Goal: Task Accomplishment & Management: Use online tool/utility

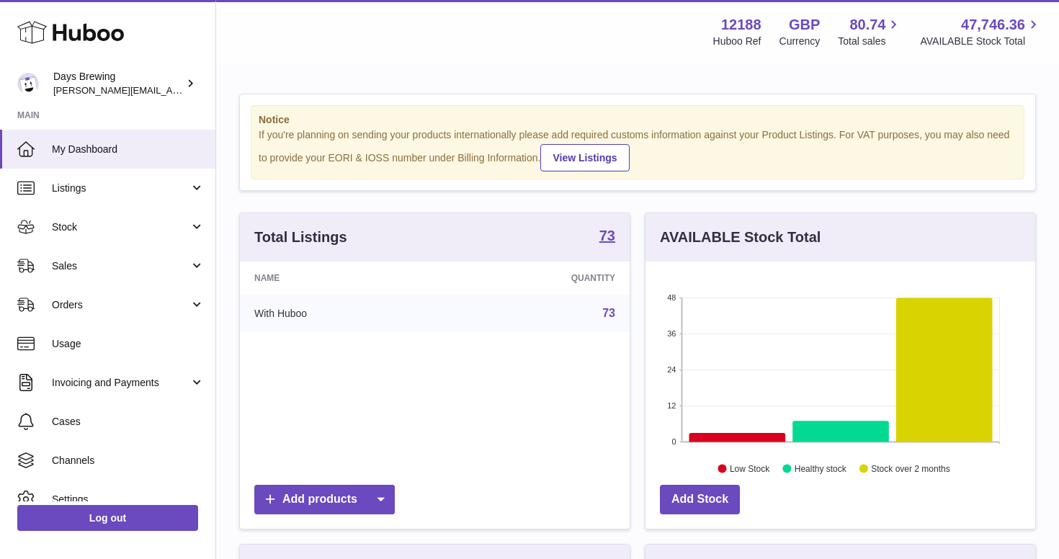
scroll to position [225, 390]
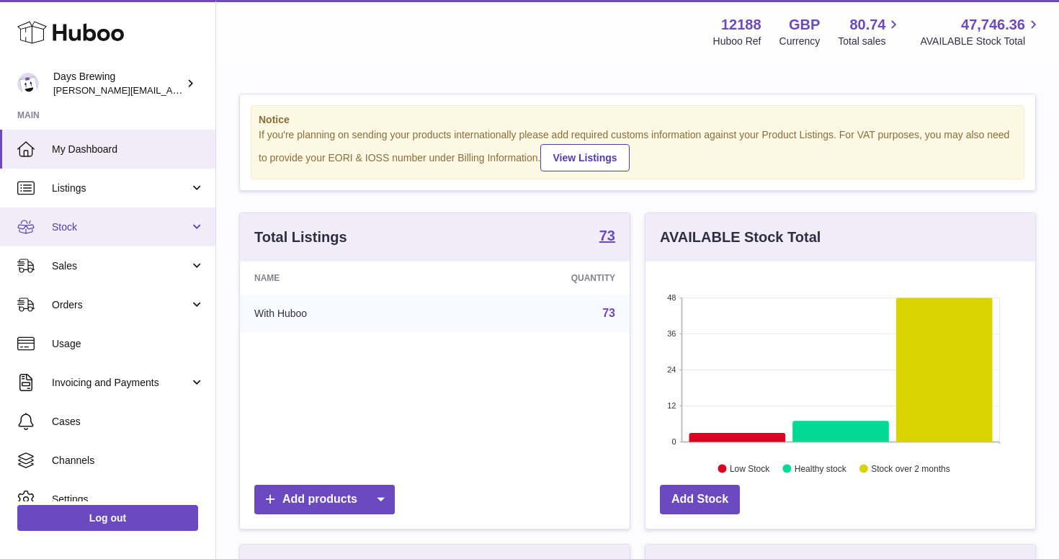
click at [128, 226] on span "Stock" at bounding box center [121, 227] width 138 height 14
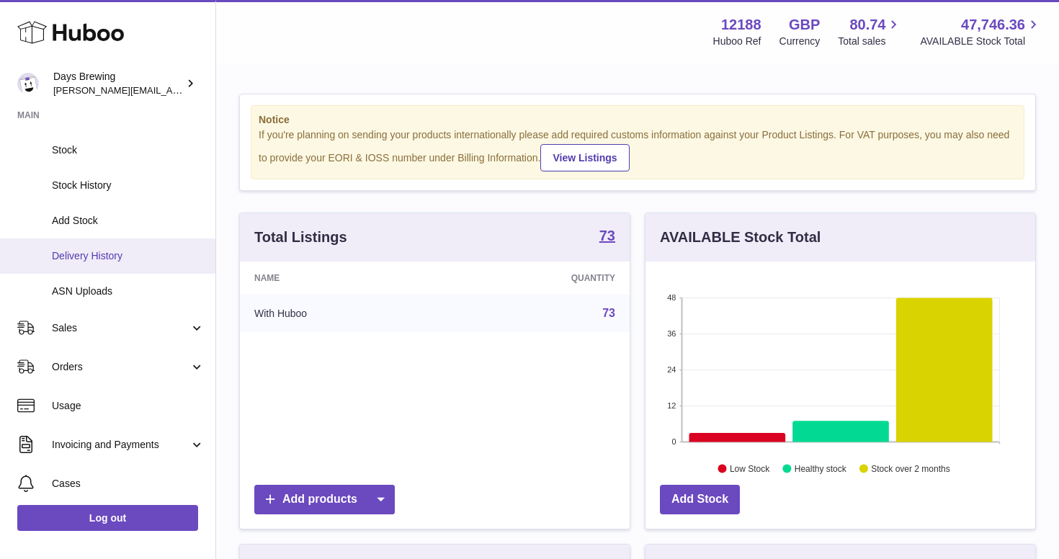
scroll to position [118, 0]
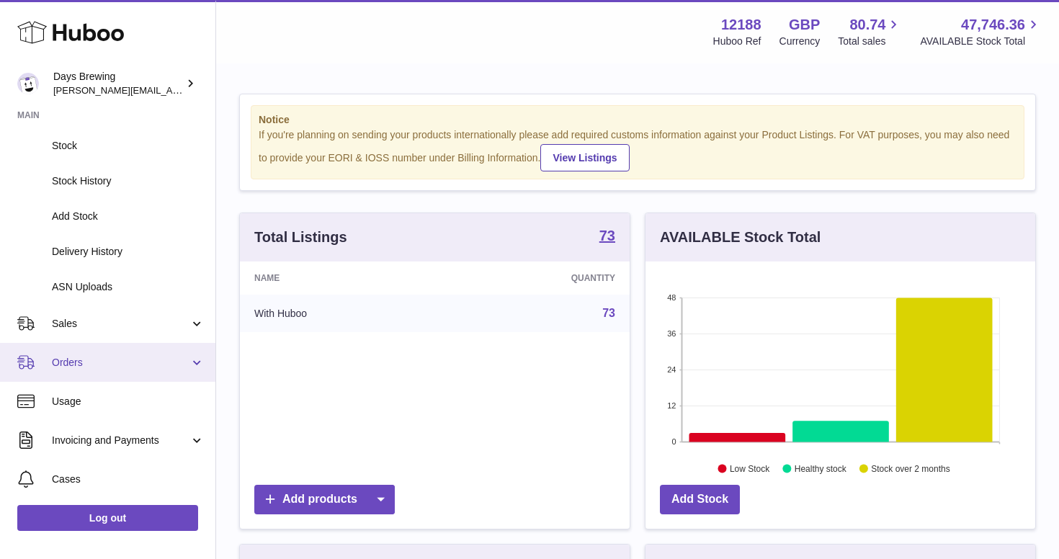
click at [89, 367] on link "Orders" at bounding box center [107, 362] width 215 height 39
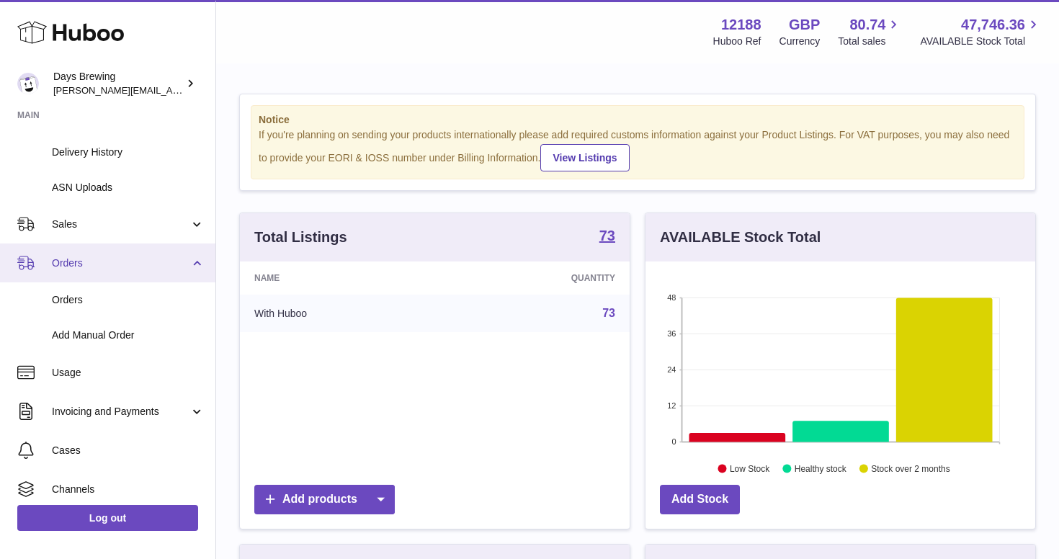
scroll to position [221, 0]
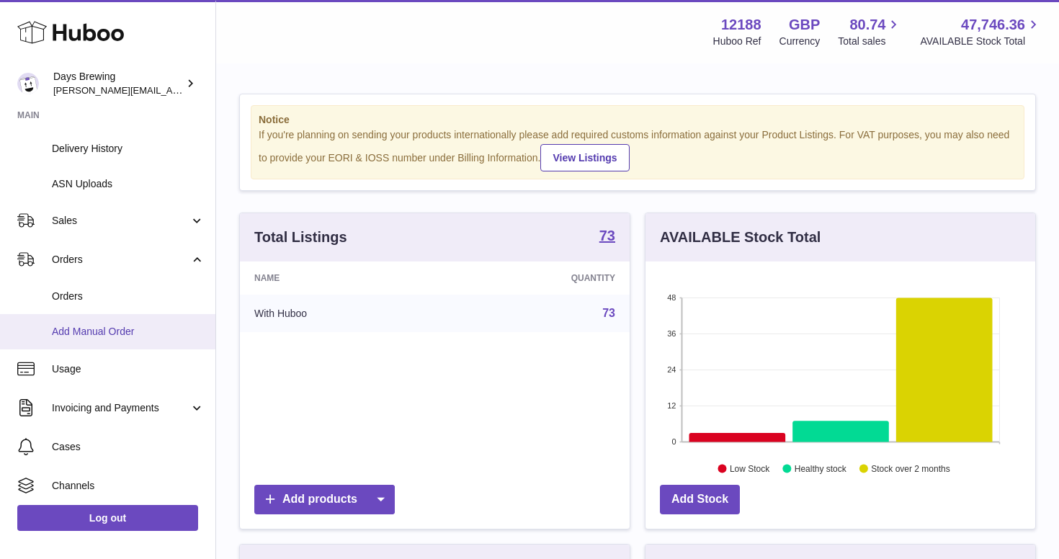
click at [101, 327] on span "Add Manual Order" at bounding box center [128, 332] width 153 height 14
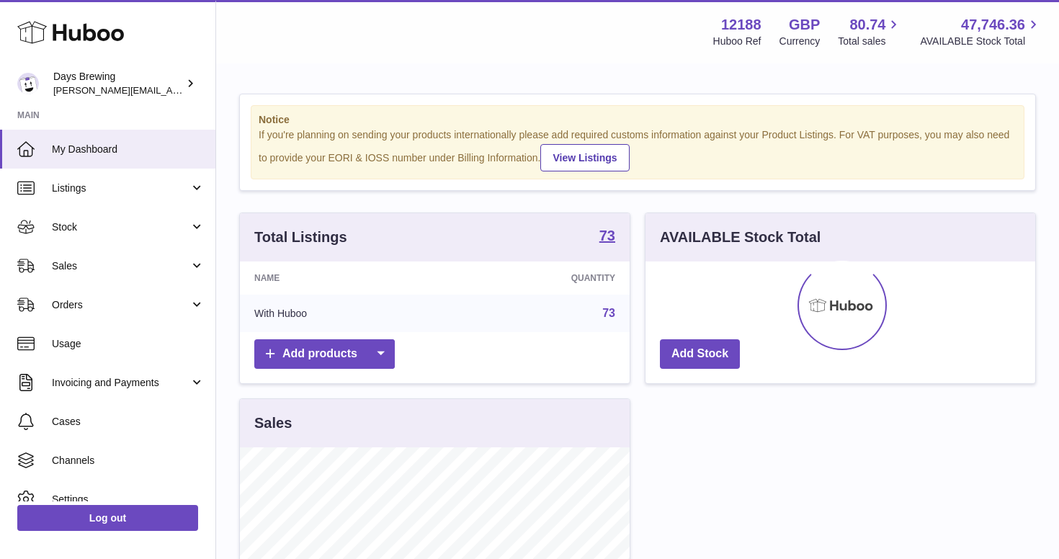
scroll to position [225, 390]
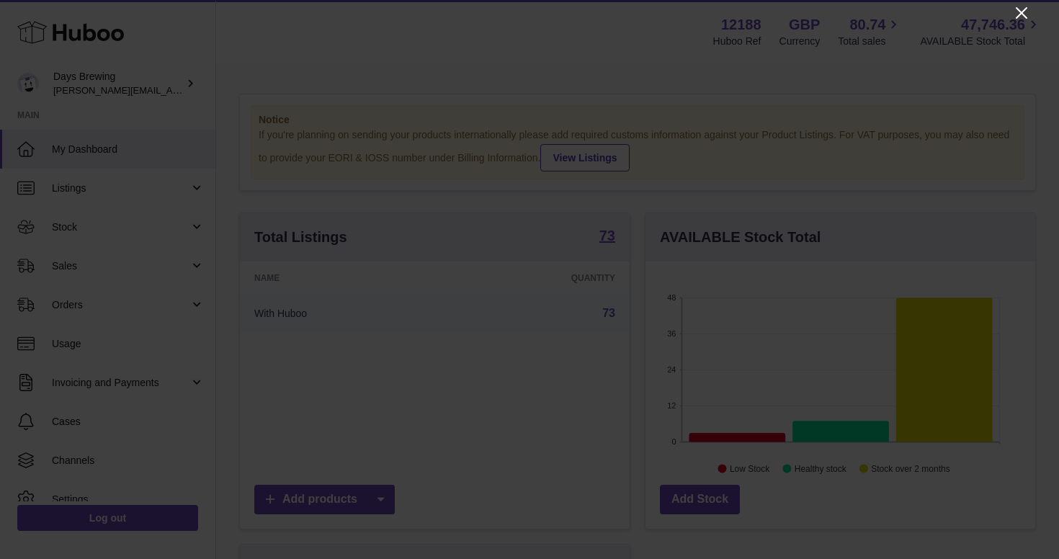
click at [1017, 10] on icon "Close" at bounding box center [1021, 12] width 17 height 17
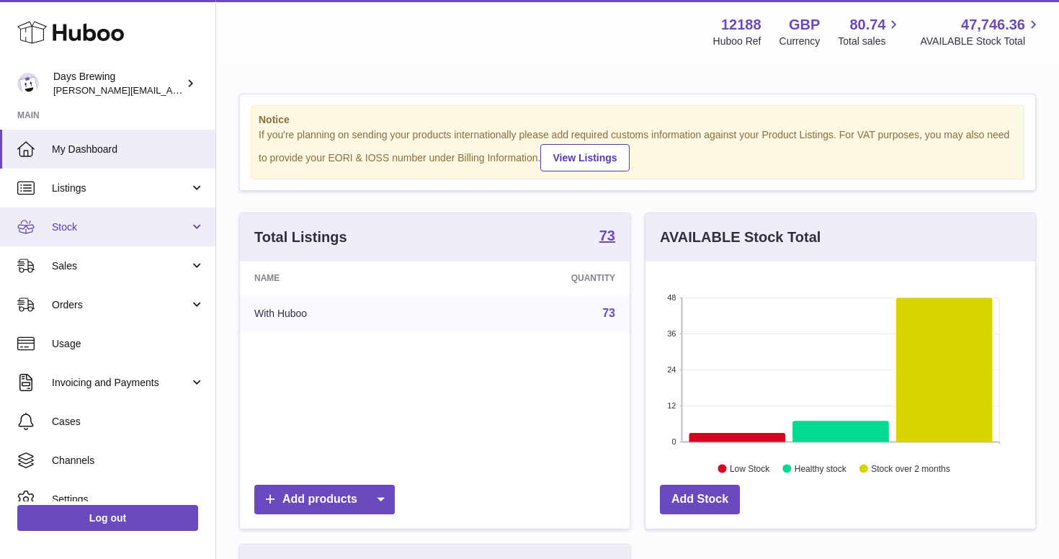
click at [63, 231] on span "Stock" at bounding box center [121, 227] width 138 height 14
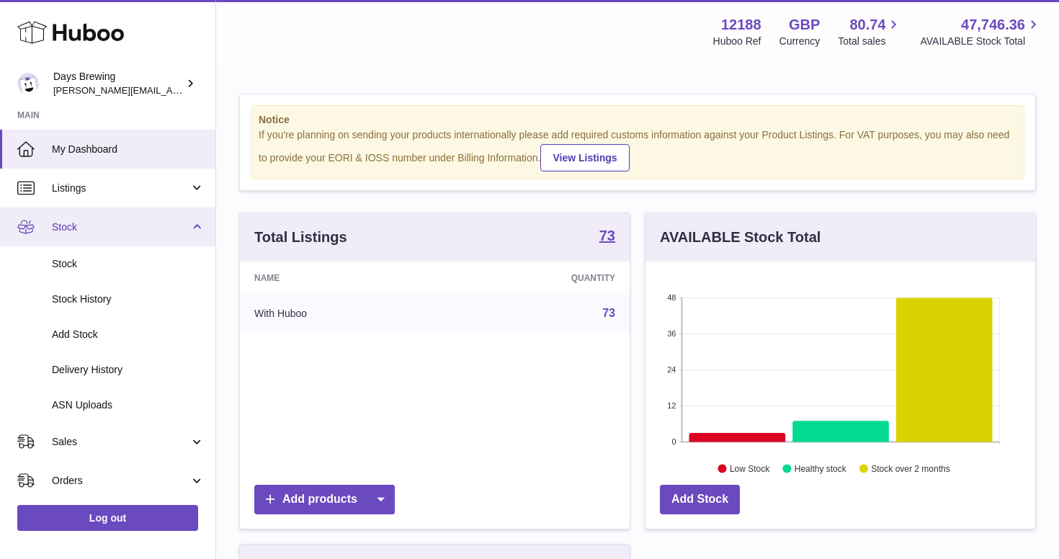
scroll to position [0, 0]
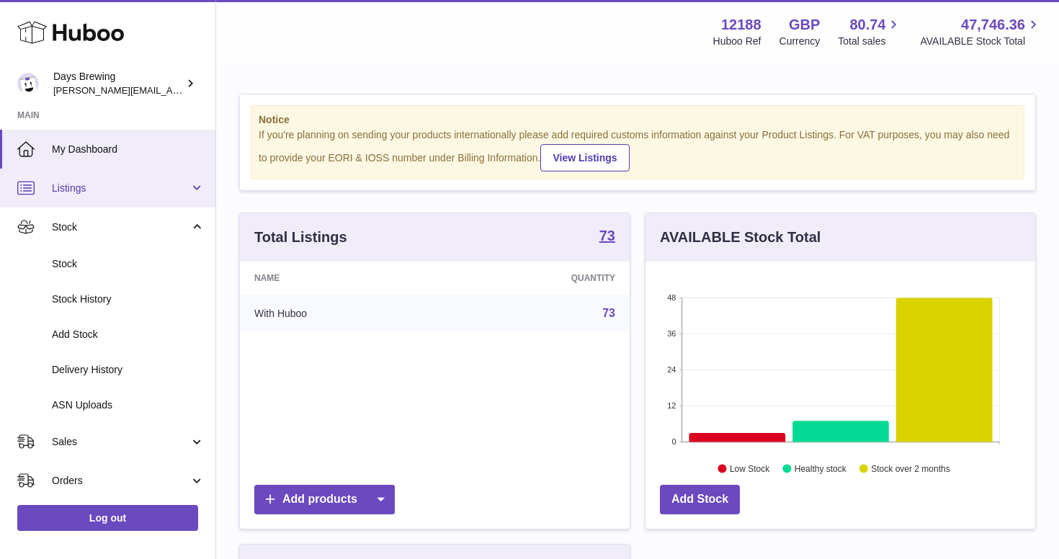
click at [121, 184] on span "Listings" at bounding box center [121, 189] width 138 height 14
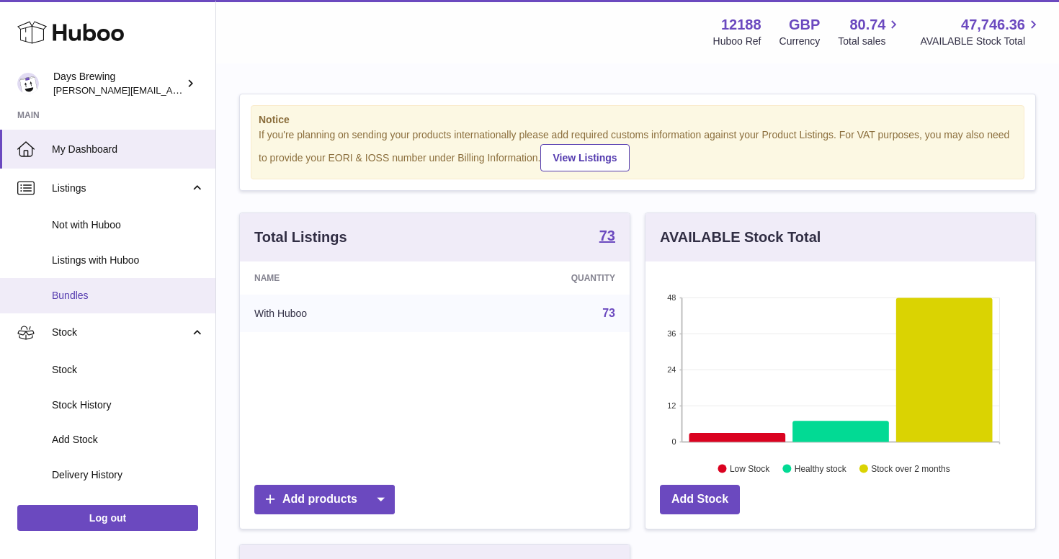
click at [102, 283] on link "Bundles" at bounding box center [107, 295] width 215 height 35
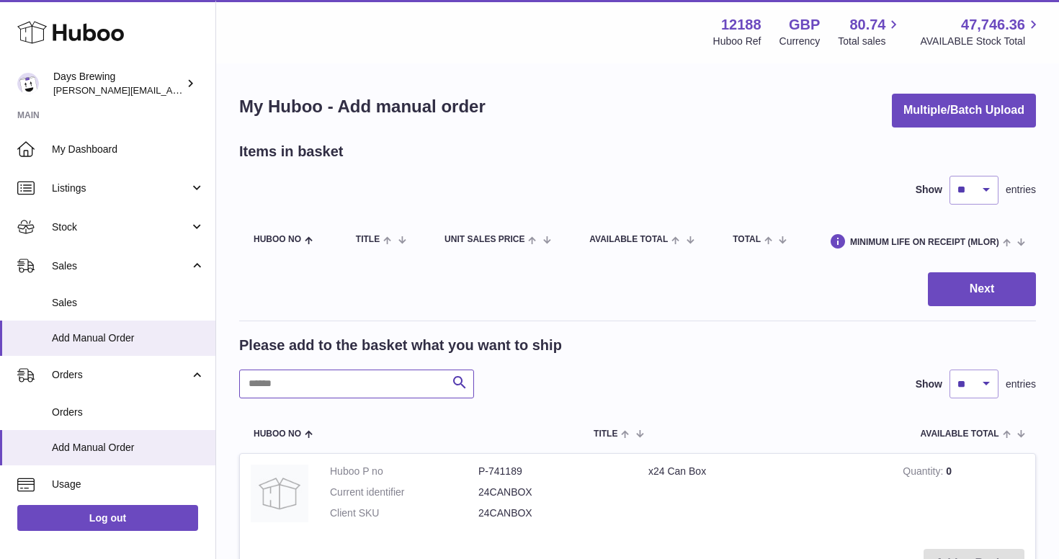
click at [316, 391] on input "text" at bounding box center [356, 384] width 235 height 29
paste input "*******"
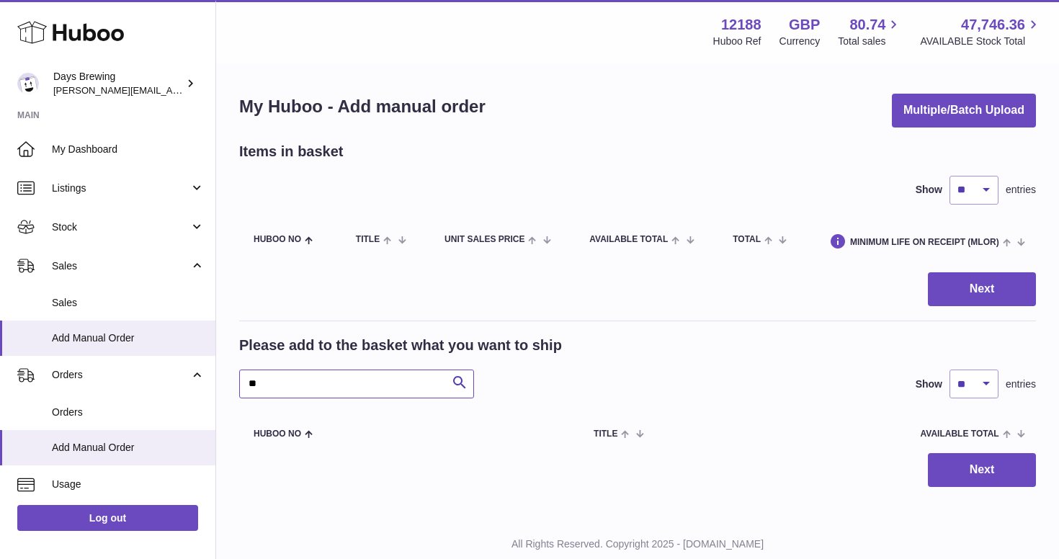
type input "*"
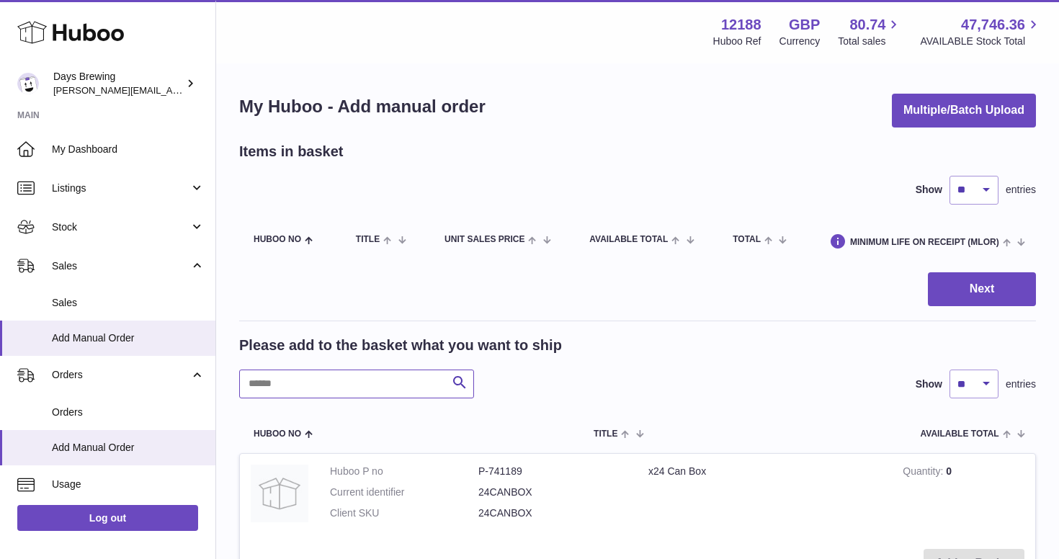
paste input "**********"
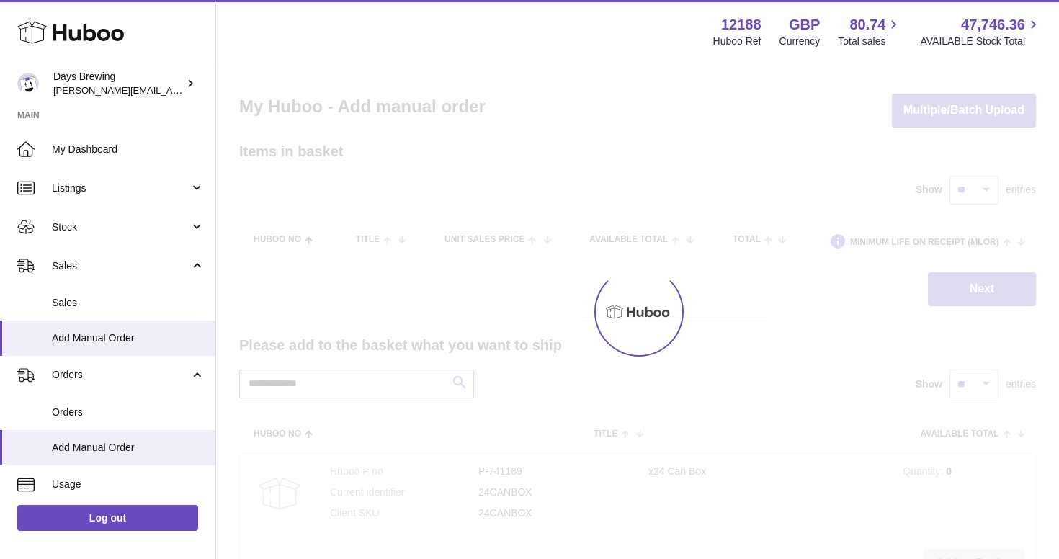
type input "**********"
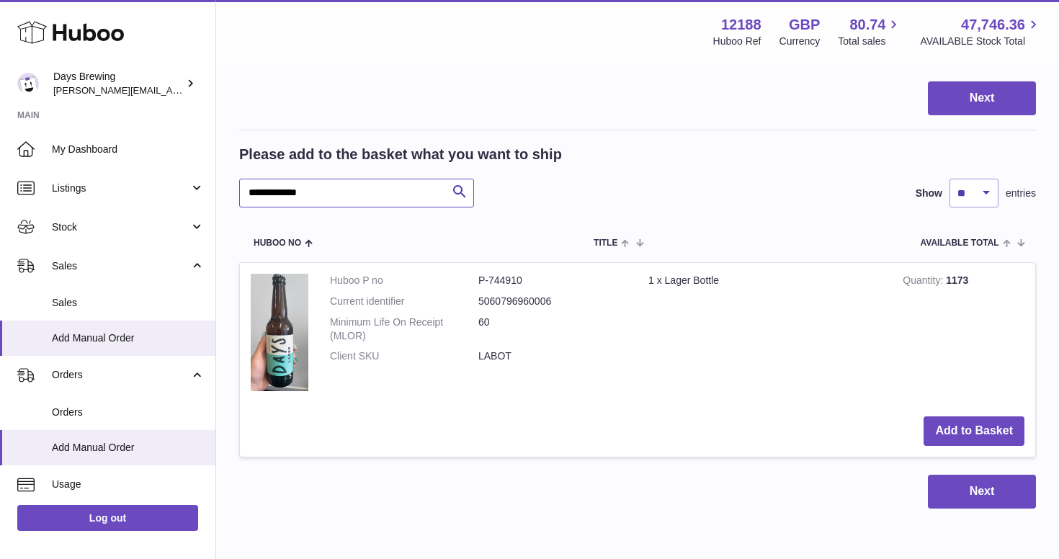
scroll to position [192, 0]
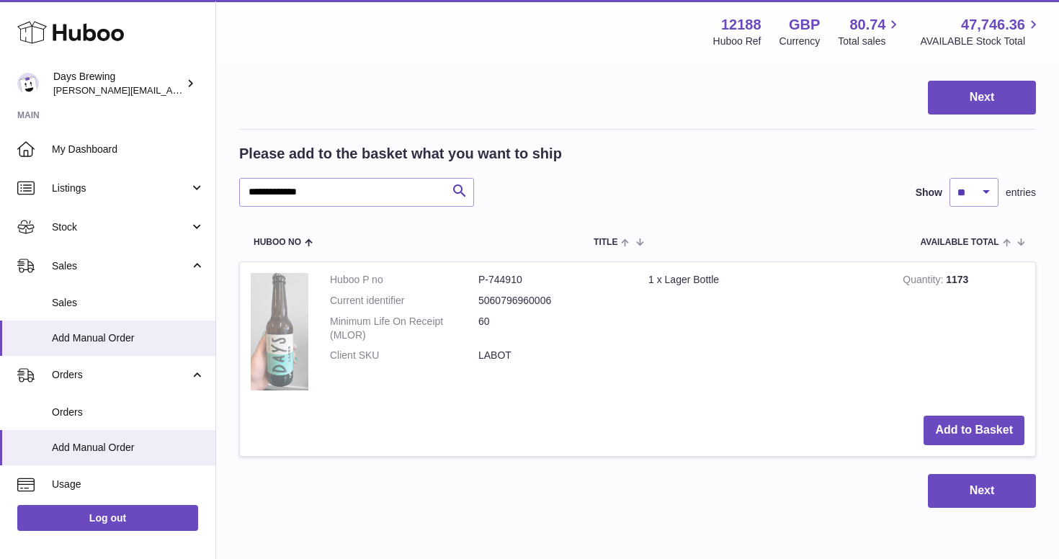
click at [284, 349] on img at bounding box center [280, 332] width 58 height 118
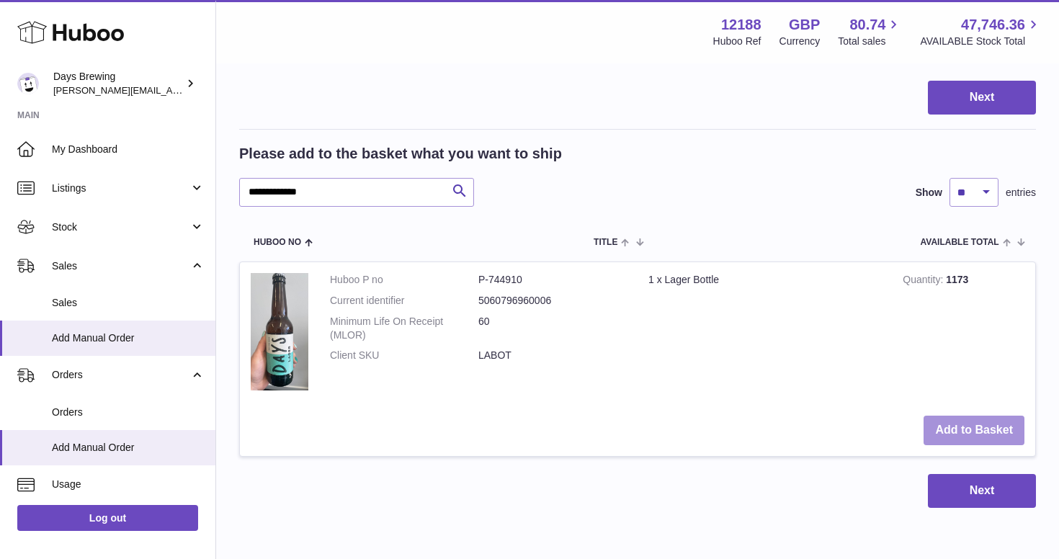
click at [970, 424] on button "Add to Basket" at bounding box center [974, 431] width 101 height 30
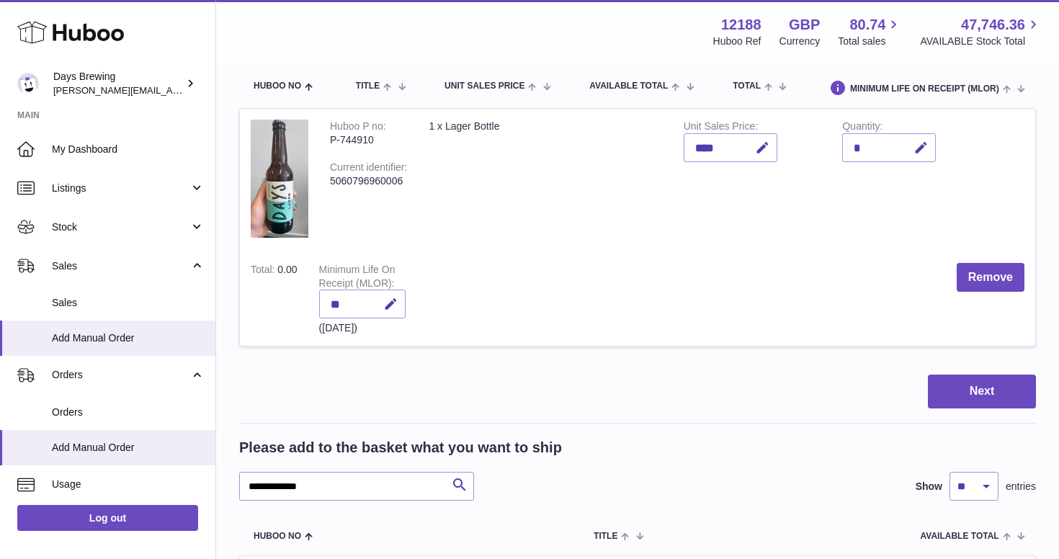
scroll to position [80, 0]
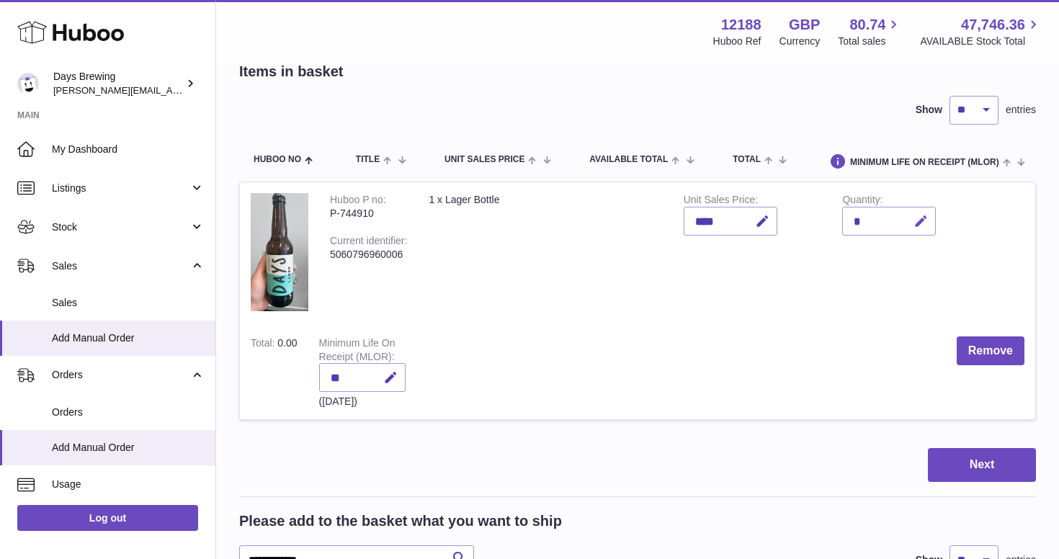
click at [925, 210] on button "button" at bounding box center [919, 222] width 34 height 30
type input "**"
click at [926, 222] on icon "submit" at bounding box center [921, 221] width 13 height 13
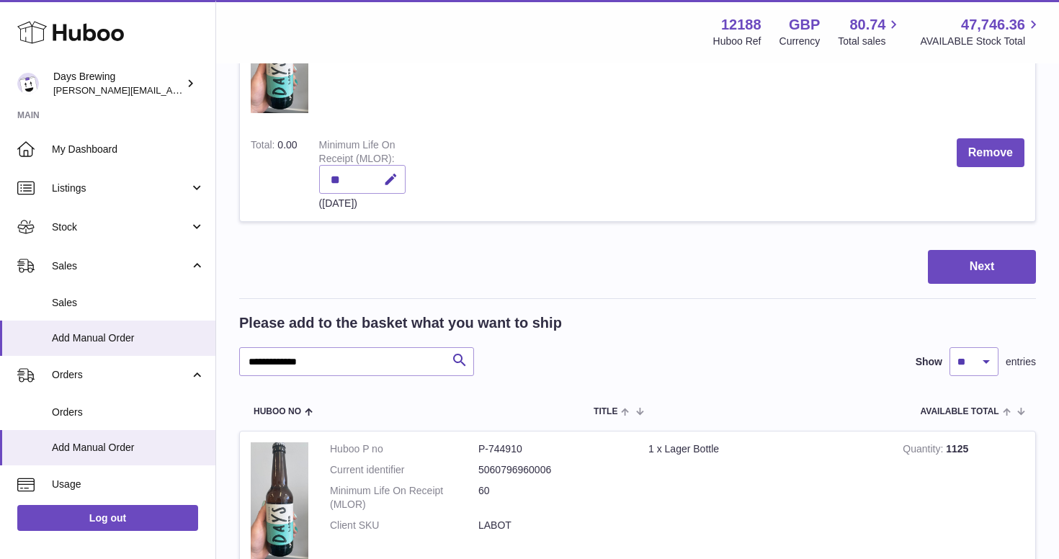
scroll to position [295, 0]
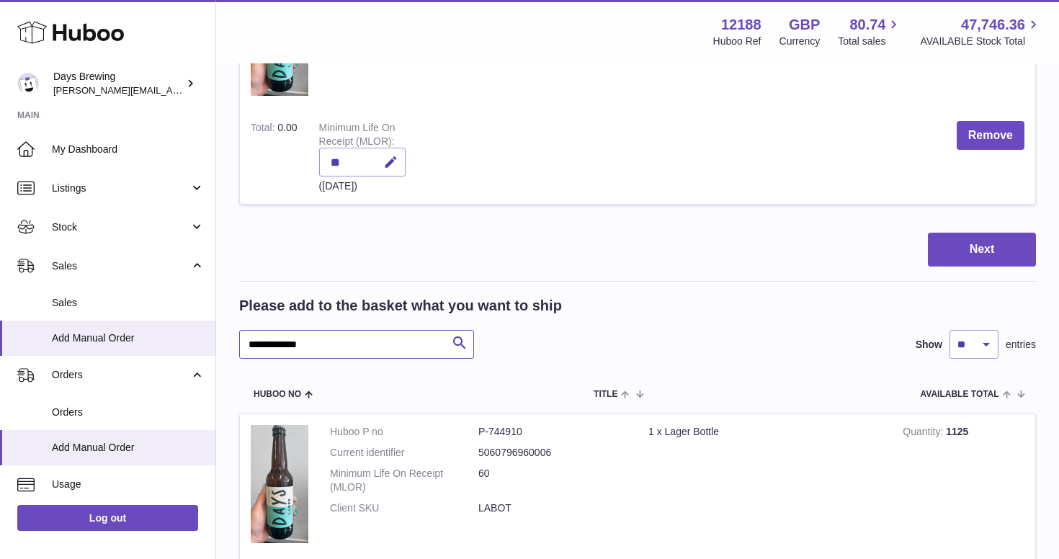
click at [406, 341] on input "**********" at bounding box center [356, 344] width 235 height 29
paste input "*****"
type input "**********"
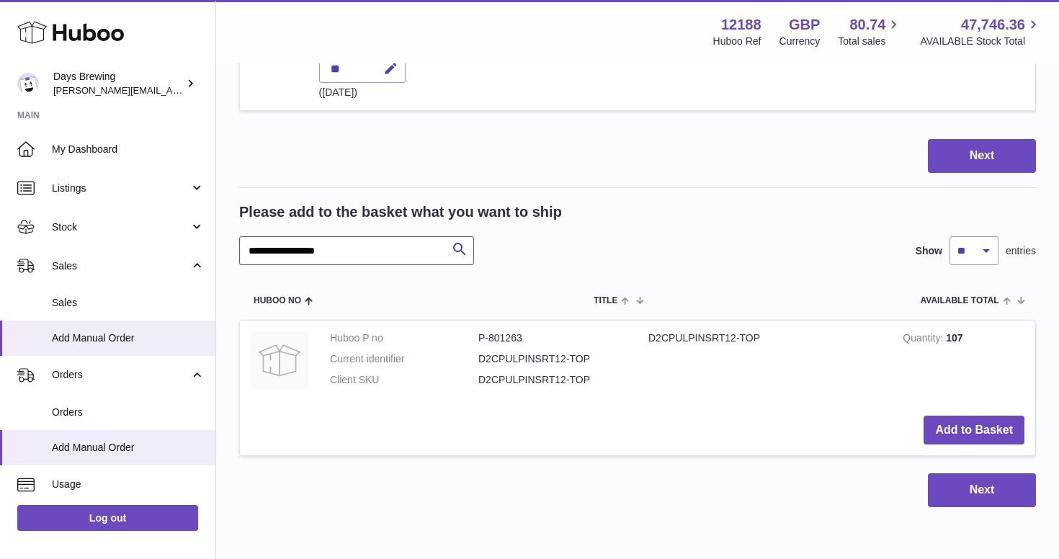
scroll to position [388, 0]
click at [955, 425] on button "Add to Basket" at bounding box center [974, 431] width 101 height 30
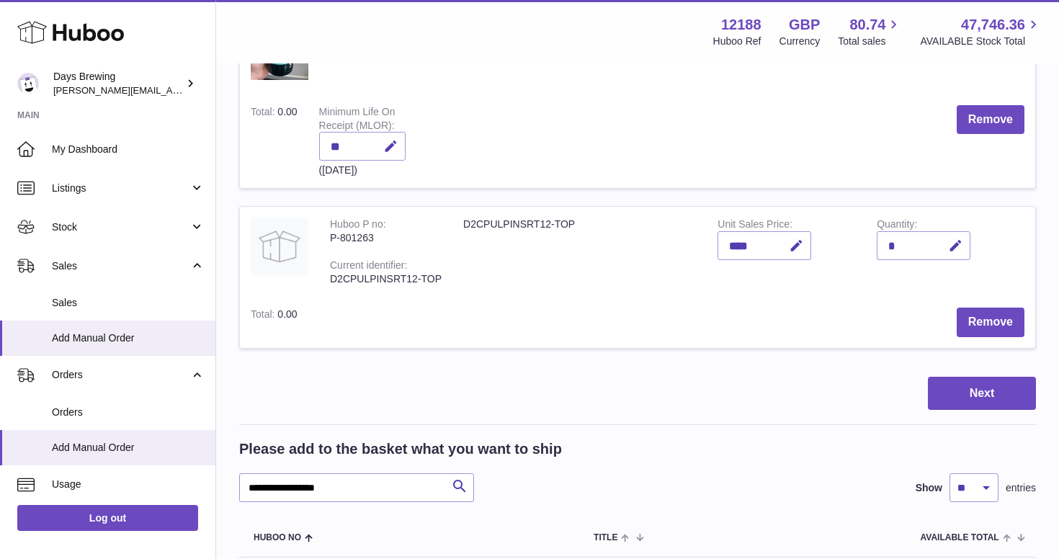
scroll to position [310, 0]
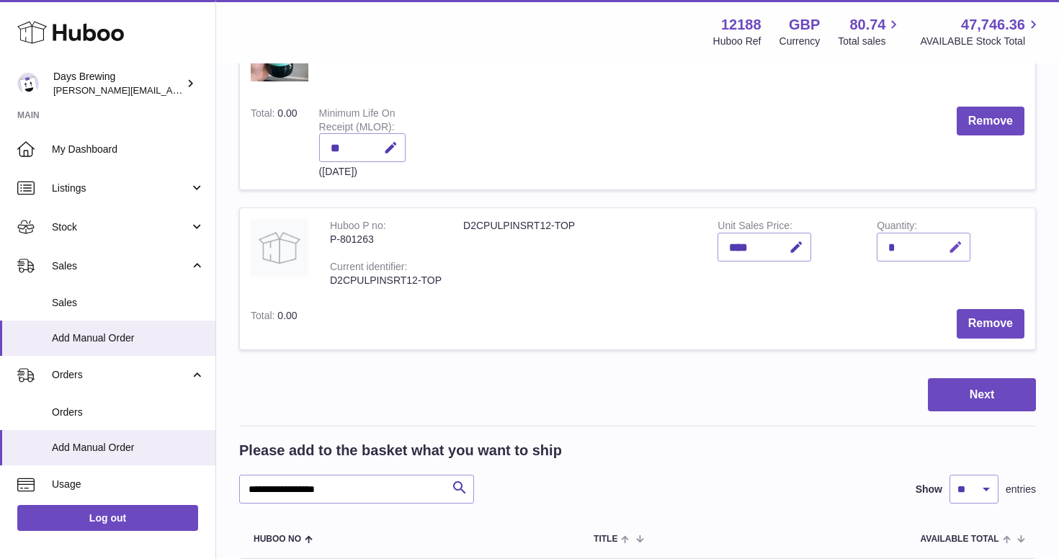
click at [948, 244] on icon "button" at bounding box center [955, 247] width 15 height 15
type input "*"
click at [950, 246] on icon "submit" at bounding box center [956, 247] width 13 height 13
click at [377, 476] on input "**********" at bounding box center [356, 489] width 235 height 29
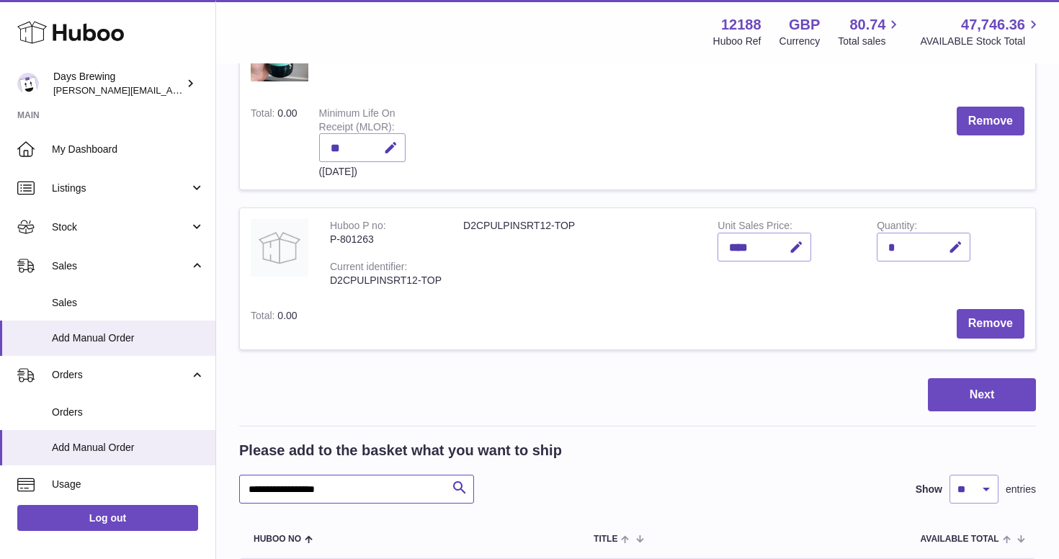
click at [377, 476] on input "**********" at bounding box center [356, 489] width 235 height 29
paste input "***"
type input "**********"
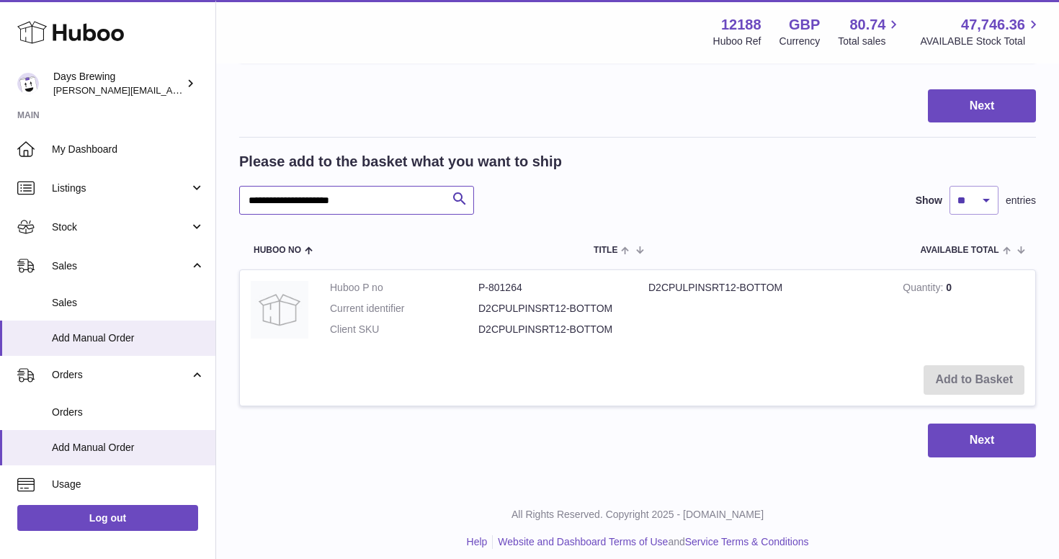
scroll to position [598, 0]
click at [741, 338] on td "D2CPULPINSRT12-BOTTOM" at bounding box center [765, 313] width 254 height 84
click at [953, 376] on td "Add to Basket" at bounding box center [637, 380] width 795 height 51
click at [707, 305] on td "D2CPULPINSRT12-BOTTOM" at bounding box center [765, 313] width 254 height 84
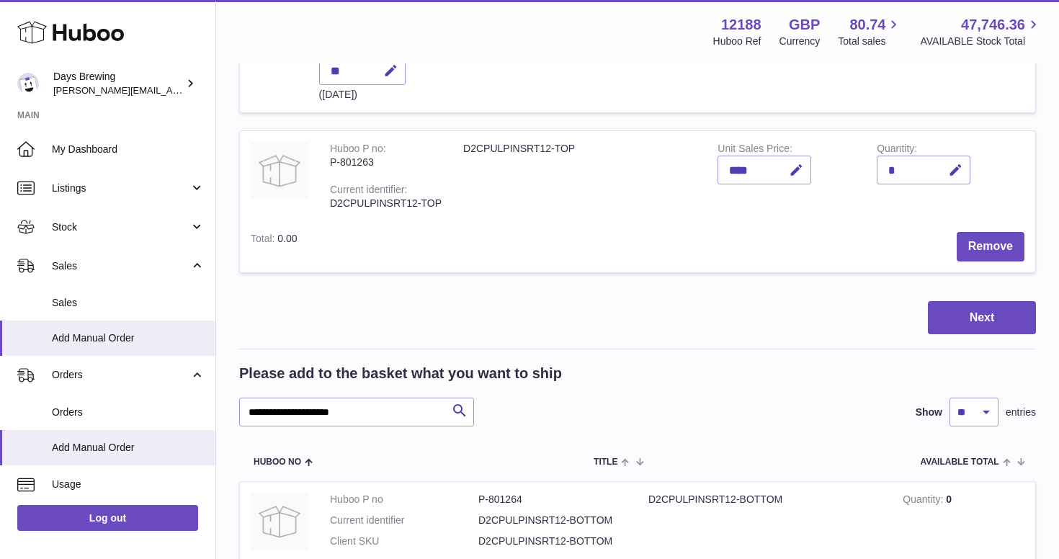
scroll to position [388, 0]
click at [411, 411] on input "**********" at bounding box center [356, 411] width 235 height 29
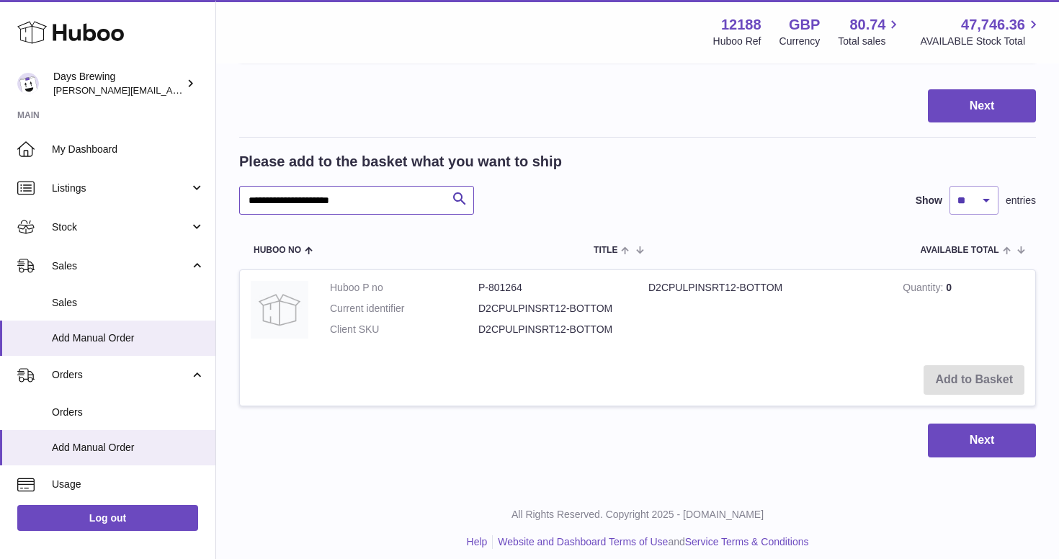
scroll to position [598, 0]
click at [935, 370] on td "Add to Basket" at bounding box center [637, 380] width 795 height 51
click at [950, 380] on td "Add to Basket" at bounding box center [637, 380] width 795 height 51
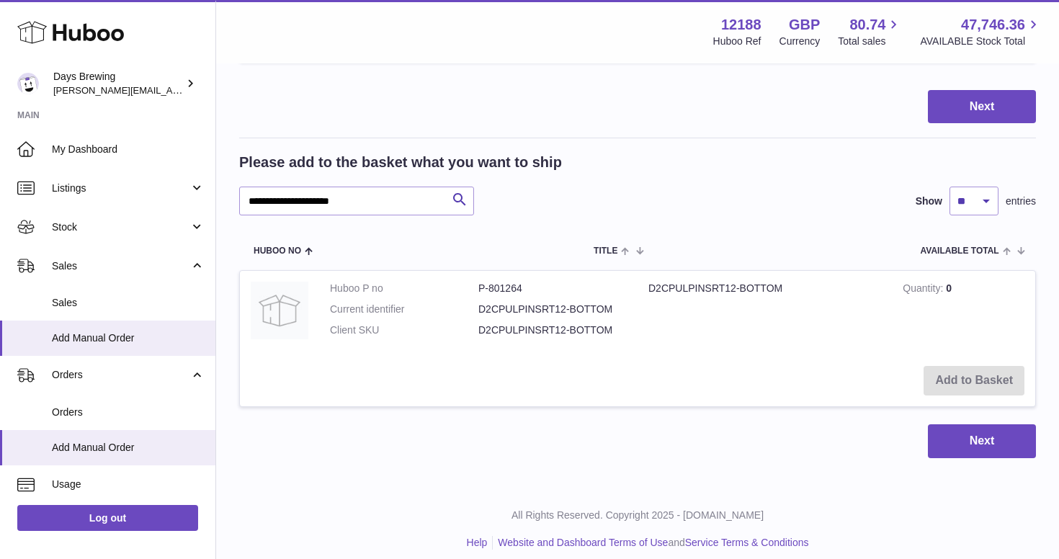
click at [685, 523] on div "All Rights Reserved. Copyright 2025 - Huboo.co.uk Help Website and Dashboard Te…" at bounding box center [637, 529] width 843 height 85
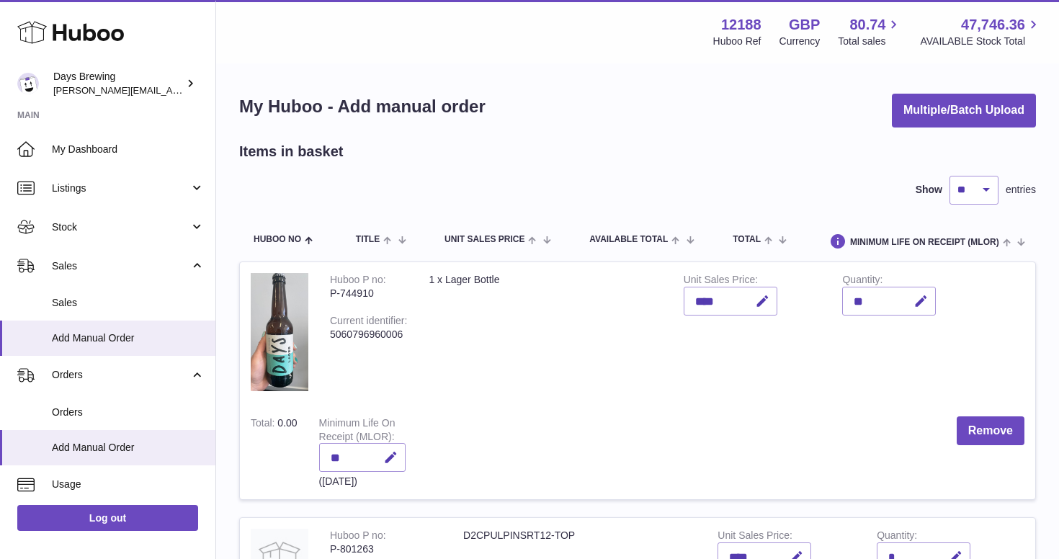
scroll to position [0, 0]
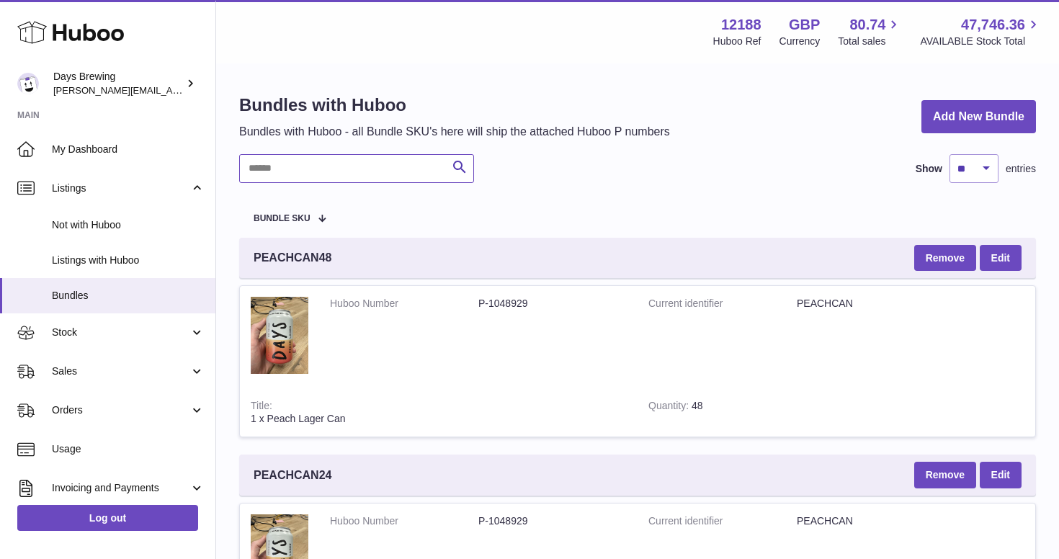
click at [368, 166] on input "text" at bounding box center [356, 168] width 235 height 29
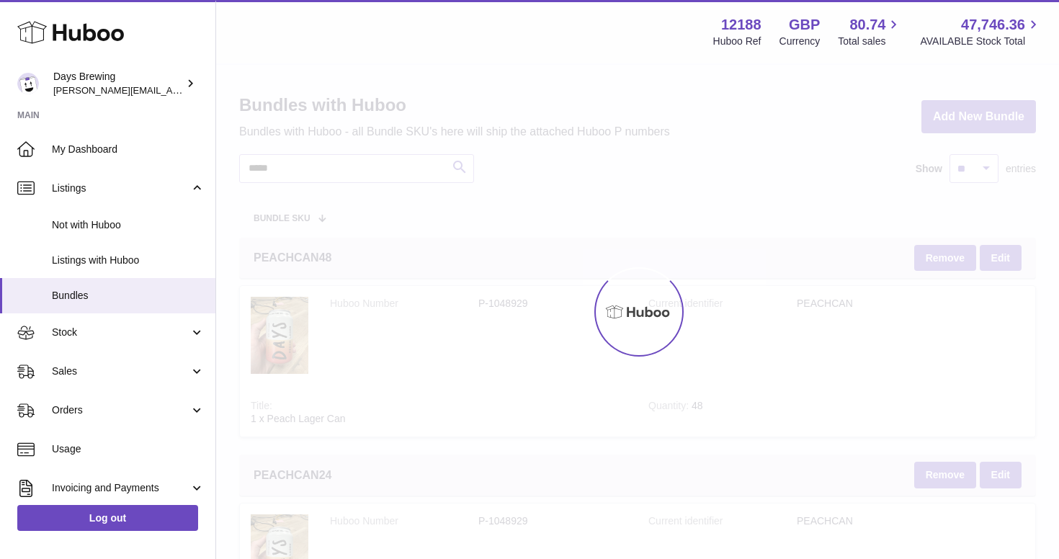
click at [553, 177] on div at bounding box center [637, 312] width 843 height 494
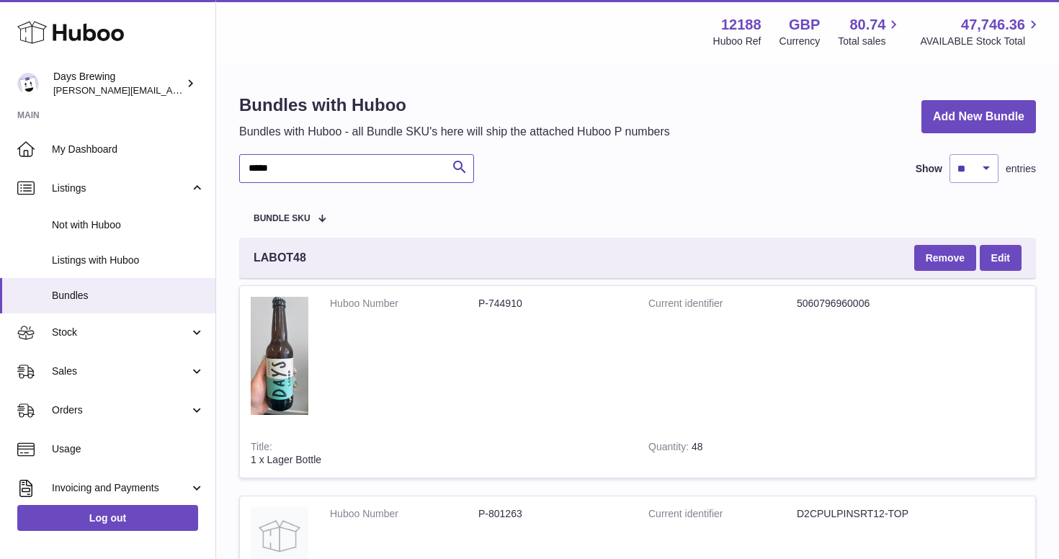
click at [296, 166] on input "*****" at bounding box center [356, 168] width 235 height 29
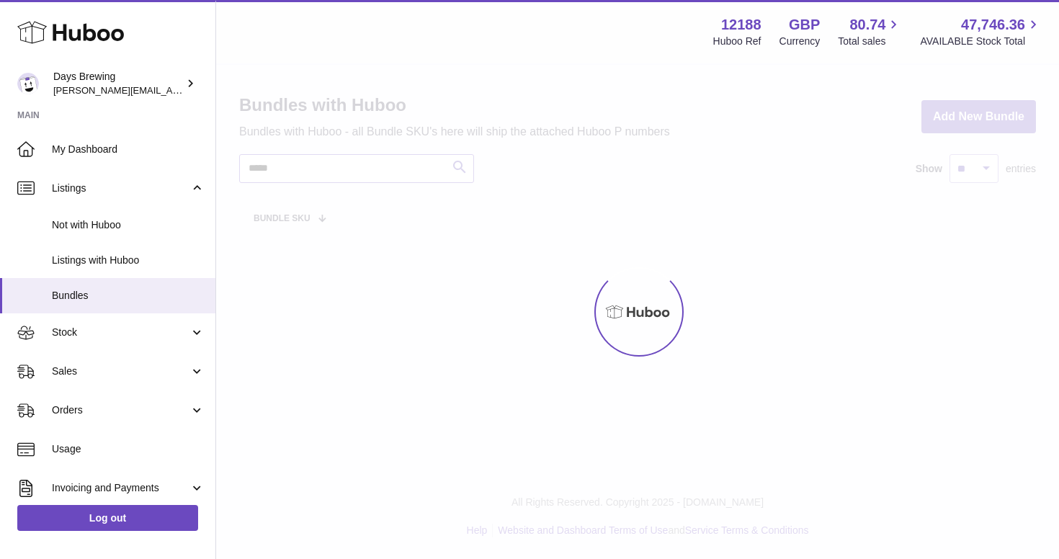
type input "*****"
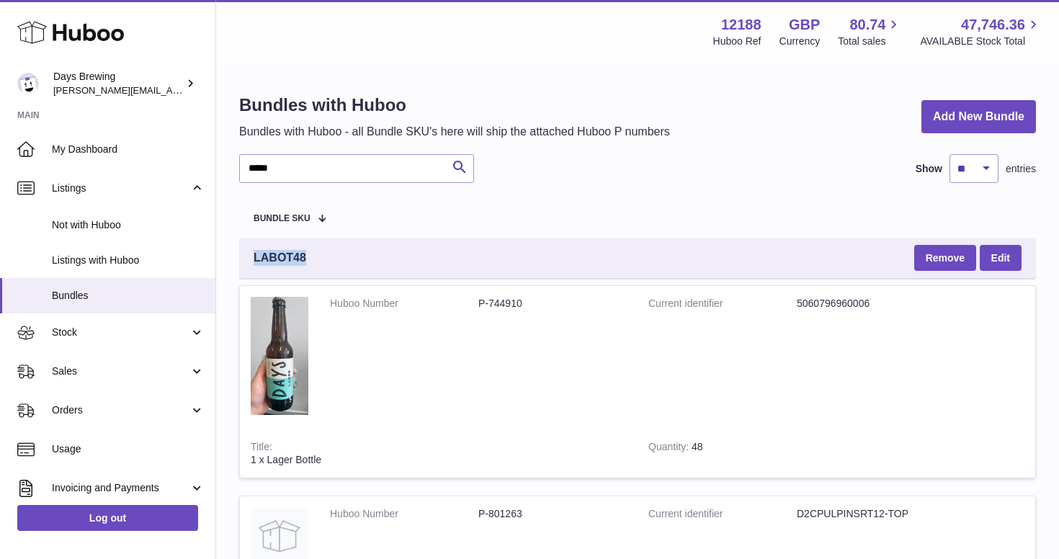
drag, startPoint x: 309, startPoint y: 258, endPoint x: 254, endPoint y: 257, distance: 55.5
click at [254, 257] on div "LABOT48 Remove Edit" at bounding box center [637, 258] width 797 height 40
copy span "LABOT48"
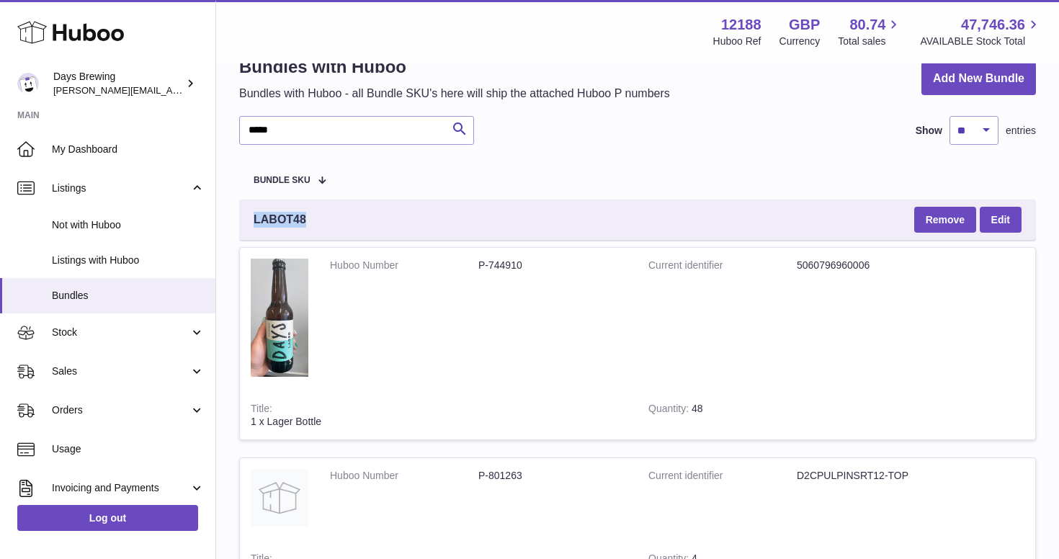
scroll to position [40, 0]
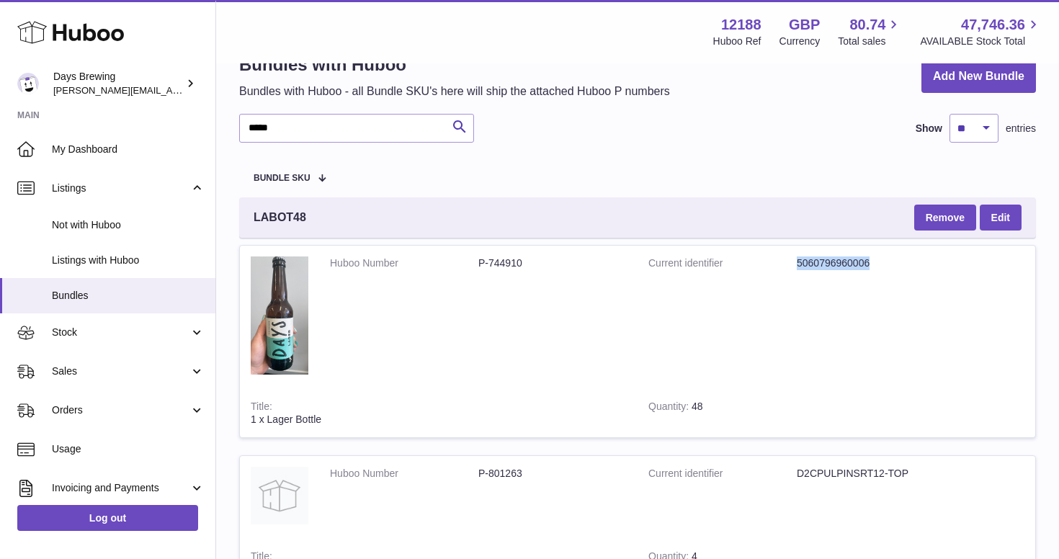
drag, startPoint x: 870, startPoint y: 259, endPoint x: 798, endPoint y: 262, distance: 71.4
click at [798, 262] on dd "5060796960006" at bounding box center [871, 263] width 148 height 14
copy dd "5060796960006"
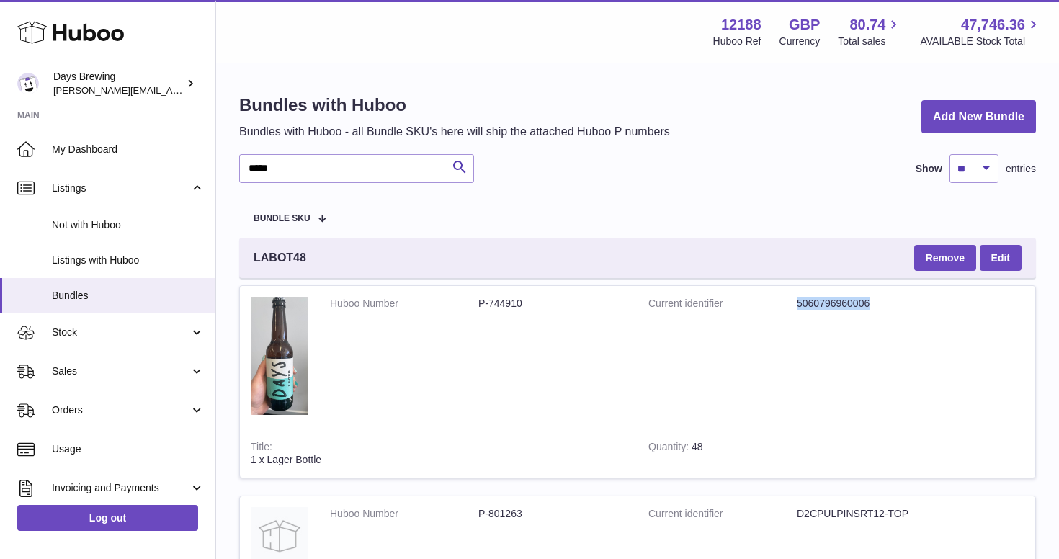
scroll to position [0, 0]
click at [846, 305] on dd "5060796960006" at bounding box center [871, 304] width 148 height 14
drag, startPoint x: 871, startPoint y: 301, endPoint x: 798, endPoint y: 301, distance: 72.8
click at [798, 301] on dd "5060796960006" at bounding box center [871, 304] width 148 height 14
copy dd "5060796960006"
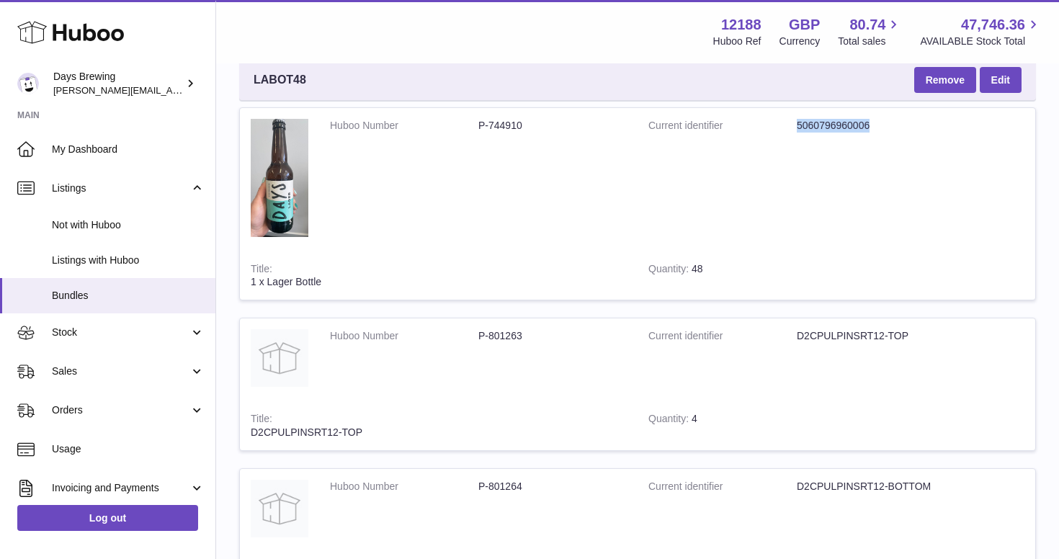
scroll to position [197, 0]
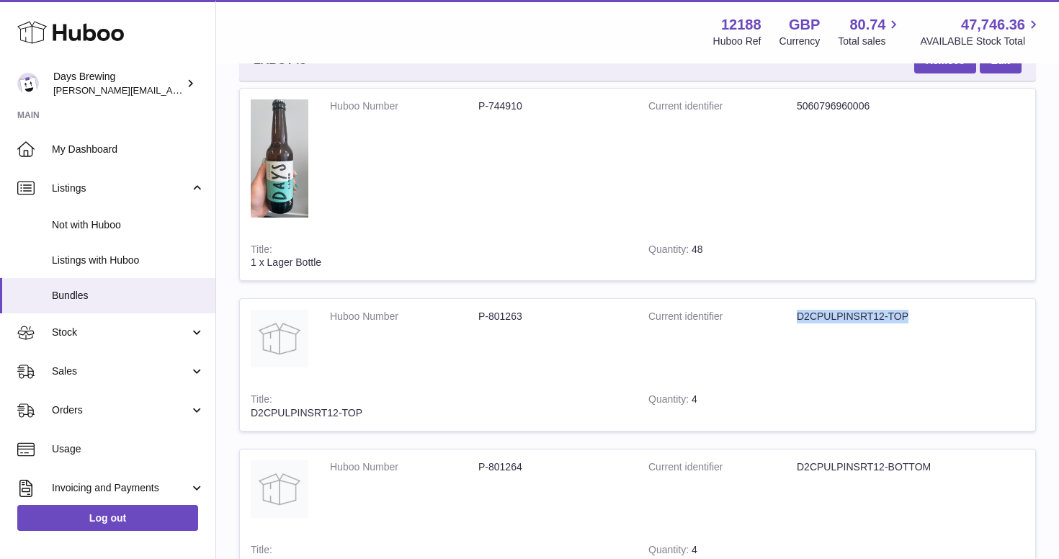
drag, startPoint x: 912, startPoint y: 315, endPoint x: 798, endPoint y: 313, distance: 113.8
click at [798, 313] on dd "D2CPULPINSRT12-TOP" at bounding box center [871, 317] width 148 height 14
copy dd "D2CPULPINSRT12-TOP"
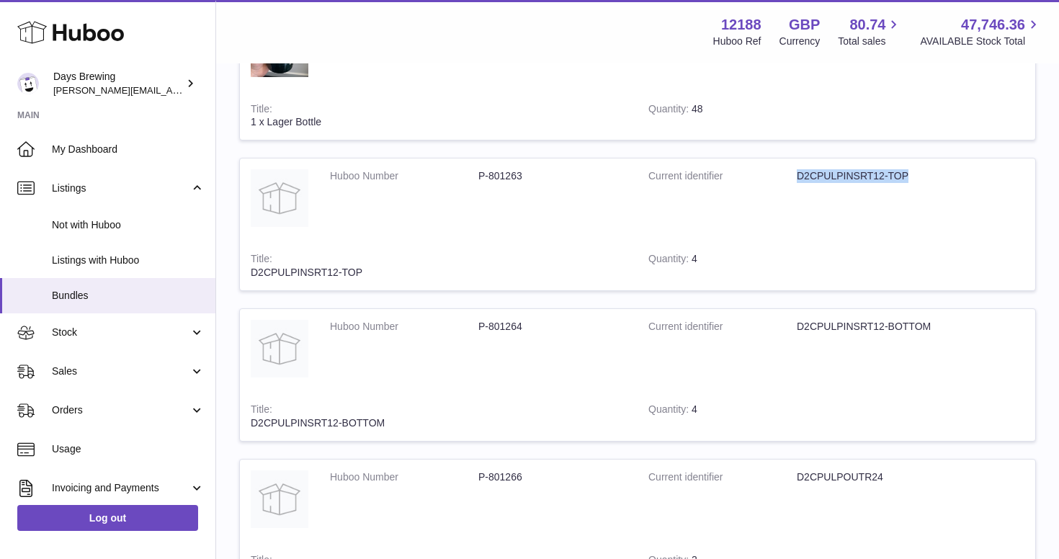
scroll to position [391, 0]
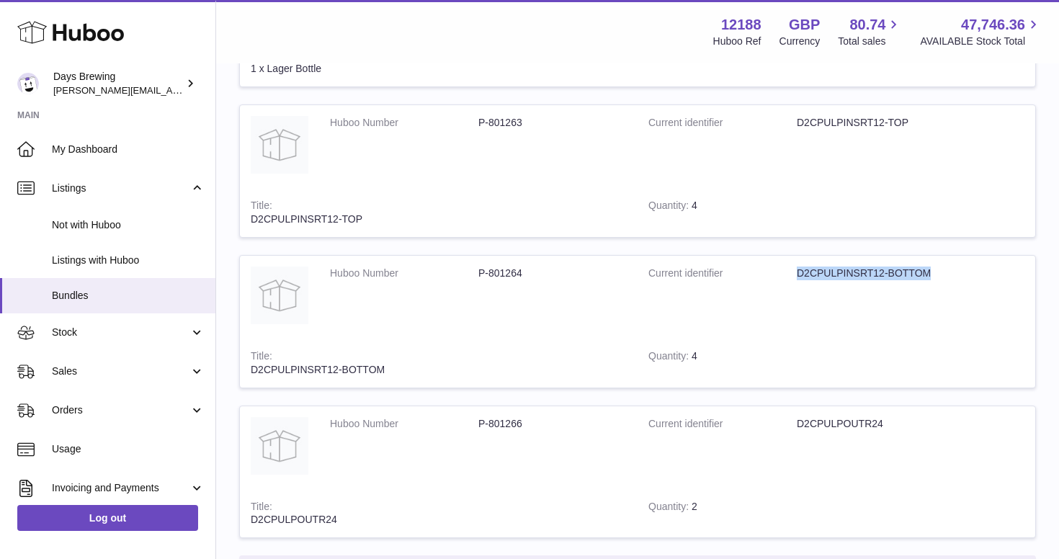
drag, startPoint x: 931, startPoint y: 267, endPoint x: 795, endPoint y: 271, distance: 136.2
click at [795, 271] on dl "Current identifier D2CPULPINSRT12-BOTTOM" at bounding box center [796, 277] width 297 height 21
copy dl "D2CPULPINSRT12-BOTTOM"
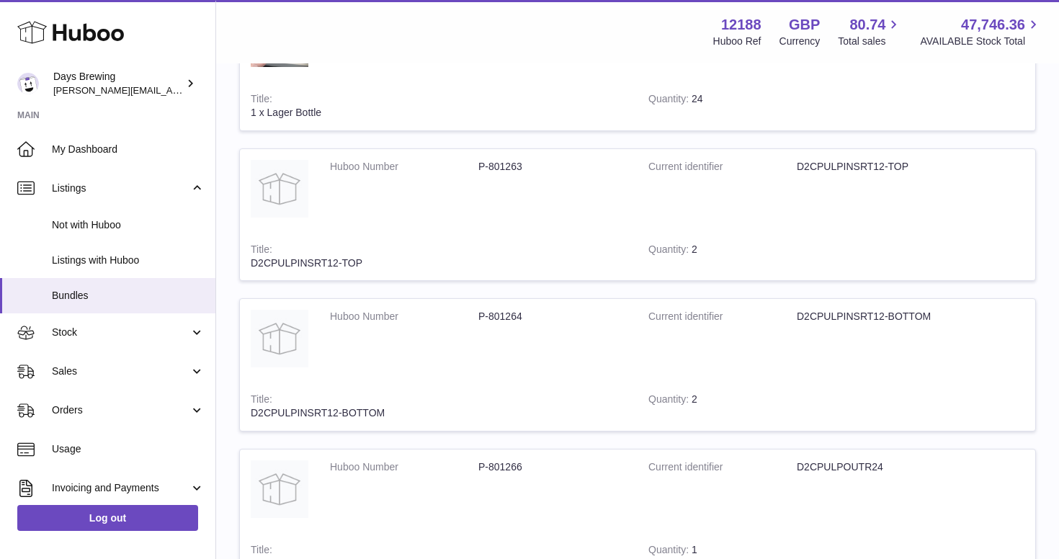
scroll to position [1058, 0]
drag, startPoint x: 935, startPoint y: 305, endPoint x: 796, endPoint y: 304, distance: 139.1
click at [796, 308] on dl "Current identifier D2CPULPINSRT12-BOTTOM" at bounding box center [796, 318] width 297 height 21
copy dl "D2CPULPINSRT12-BOTTOM"
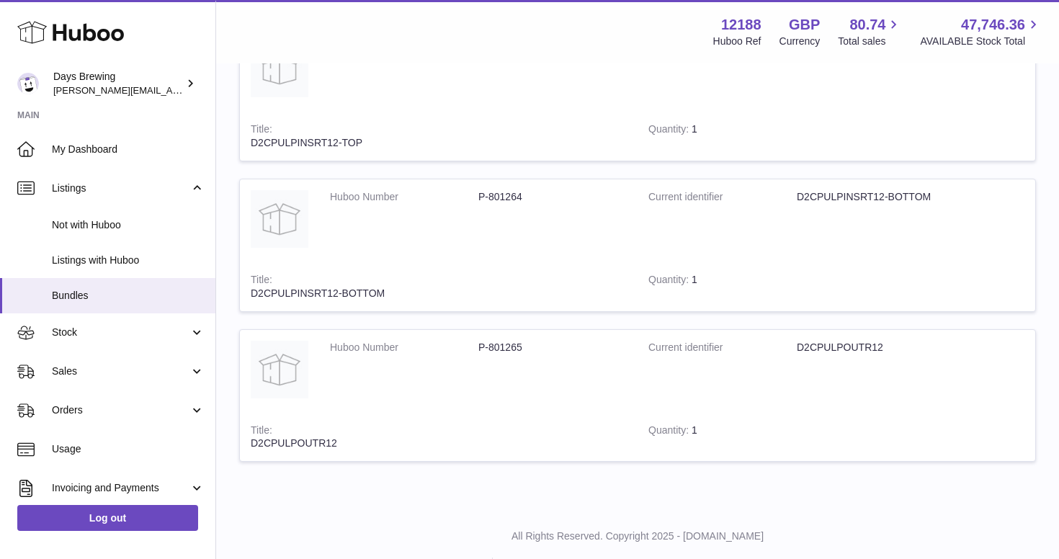
scroll to position [2745, 0]
drag, startPoint x: 391, startPoint y: 271, endPoint x: 243, endPoint y: 262, distance: 148.7
click at [243, 263] on td "Title D2CPULPINSRT12-BOTTOM" at bounding box center [439, 287] width 398 height 49
copy div "D2CPULPINSRT12-BOTTOM"
